Goal: Task Accomplishment & Management: Use online tool/utility

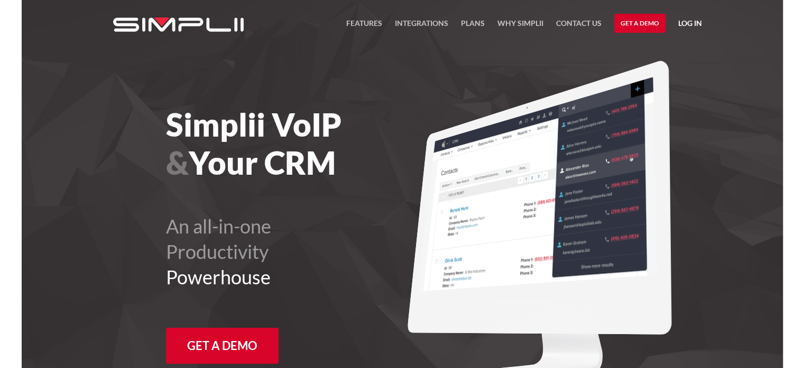
drag, startPoint x: 0, startPoint y: 0, endPoint x: 685, endPoint y: 19, distance: 685.2
click at [685, 19] on link "Log in" at bounding box center [691, 25] width 24 height 16
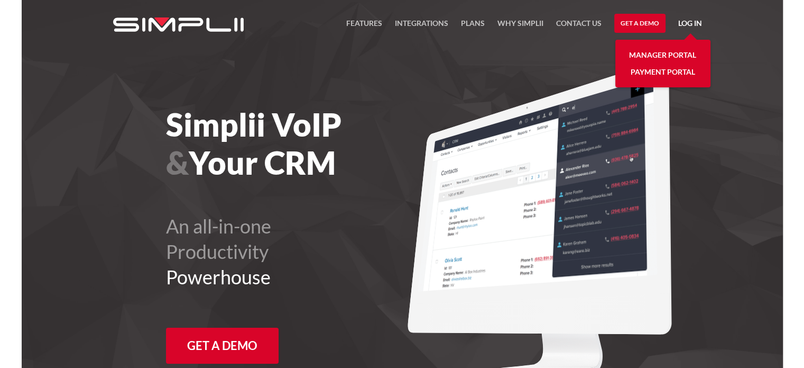
click at [656, 73] on link "Payment Portal" at bounding box center [663, 71] width 65 height 17
click at [574, 22] on link "Contact US" at bounding box center [578, 26] width 45 height 18
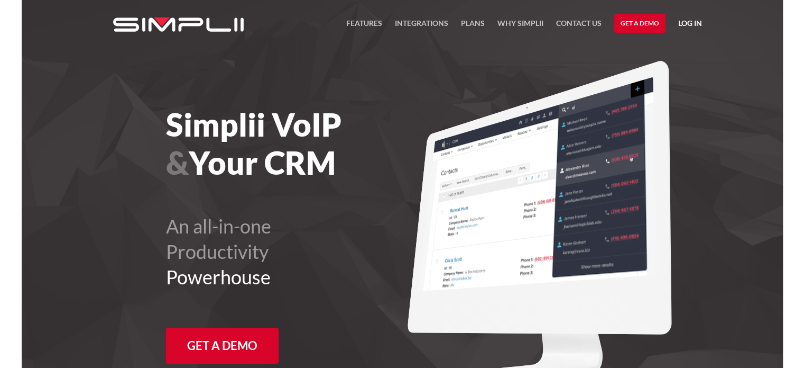
click at [688, 23] on link "Log in" at bounding box center [691, 25] width 24 height 16
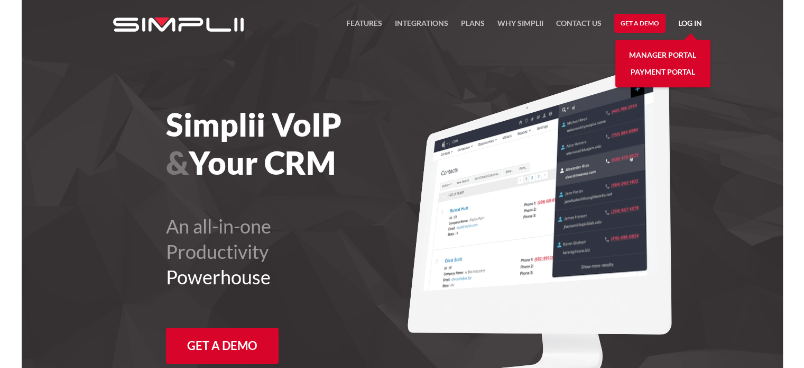
click at [652, 65] on link "Payment Portal" at bounding box center [663, 71] width 65 height 17
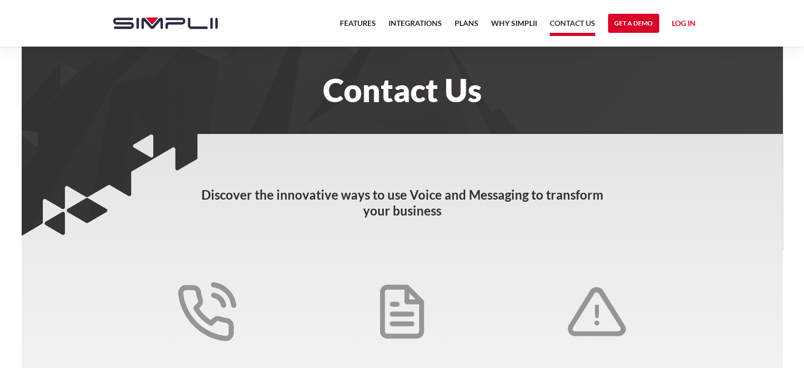
scroll to position [23, 0]
